Goal: Task Accomplishment & Management: Use online tool/utility

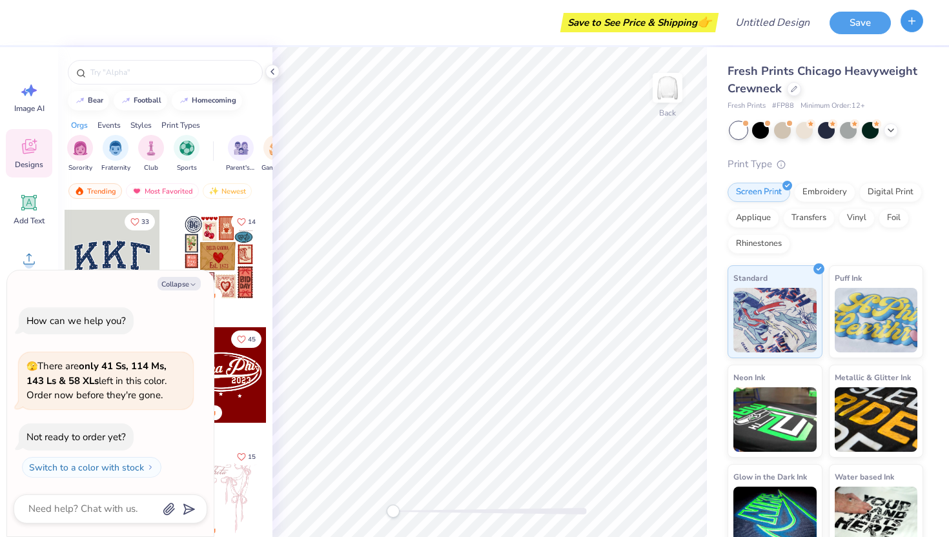
click at [913, 23] on icon "button" at bounding box center [912, 21] width 11 height 11
type textarea "x"
